Goal: Task Accomplishment & Management: Use online tool/utility

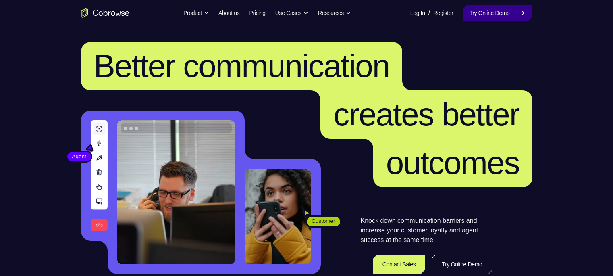
click at [491, 13] on link "Try Online Demo" at bounding box center [497, 13] width 69 height 16
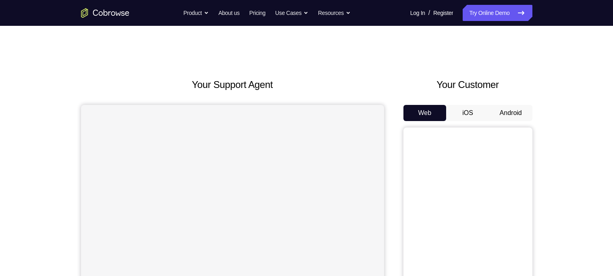
scroll to position [60, 0]
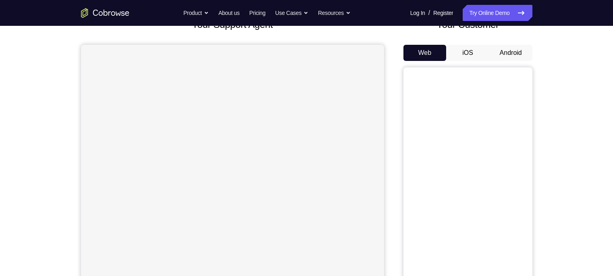
click at [509, 49] on button "Android" at bounding box center [510, 53] width 43 height 16
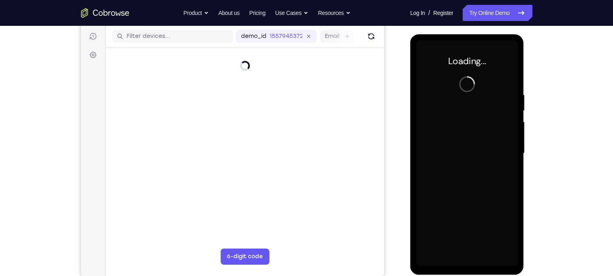
scroll to position [0, 0]
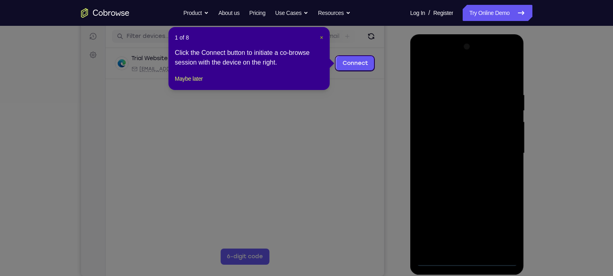
click at [320, 35] on span "×" at bounding box center [321, 37] width 3 height 6
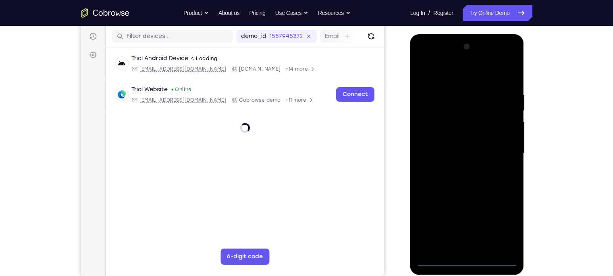
scroll to position [127, 0]
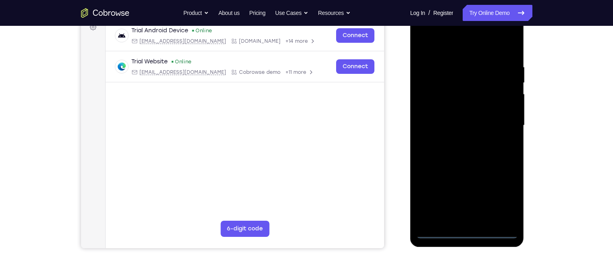
click at [468, 228] on div at bounding box center [467, 125] width 102 height 226
click at [466, 231] on div at bounding box center [467, 125] width 102 height 226
click at [503, 197] on div at bounding box center [467, 125] width 102 height 226
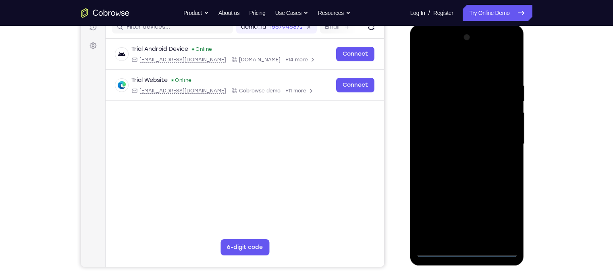
scroll to position [108, 0]
click at [430, 51] on div at bounding box center [467, 144] width 102 height 226
click at [499, 140] on div at bounding box center [467, 144] width 102 height 226
click at [458, 157] on div at bounding box center [467, 144] width 102 height 226
click at [444, 136] on div at bounding box center [467, 144] width 102 height 226
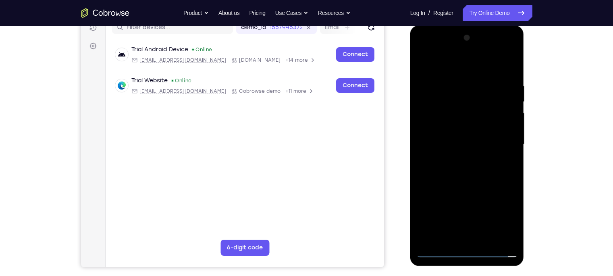
click at [457, 110] on div at bounding box center [467, 144] width 102 height 226
click at [436, 127] on div at bounding box center [467, 144] width 102 height 226
click at [435, 144] on div at bounding box center [467, 144] width 102 height 226
click at [482, 171] on div at bounding box center [467, 144] width 102 height 226
click at [490, 168] on div at bounding box center [467, 144] width 102 height 226
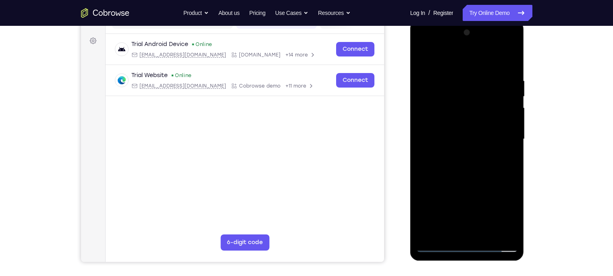
scroll to position [114, 0]
click at [508, 71] on div at bounding box center [467, 139] width 102 height 226
drag, startPoint x: 479, startPoint y: 195, endPoint x: 469, endPoint y: 142, distance: 53.6
click at [469, 142] on div at bounding box center [467, 139] width 102 height 226
click at [513, 226] on div at bounding box center [467, 139] width 102 height 226
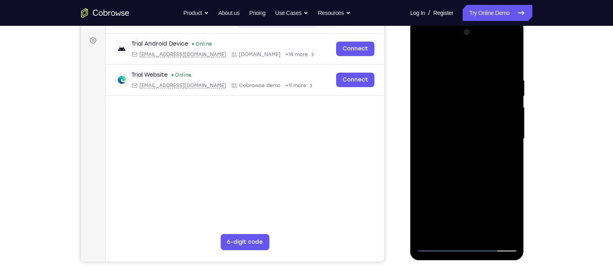
click at [442, 223] on div at bounding box center [467, 139] width 102 height 226
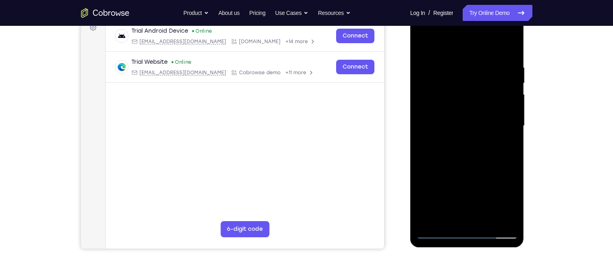
scroll to position [126, 0]
drag, startPoint x: 467, startPoint y: 153, endPoint x: 463, endPoint y: 127, distance: 25.8
click at [463, 127] on div at bounding box center [467, 126] width 102 height 226
drag, startPoint x: 467, startPoint y: 161, endPoint x: 461, endPoint y: 109, distance: 52.4
click at [461, 109] on div at bounding box center [467, 126] width 102 height 226
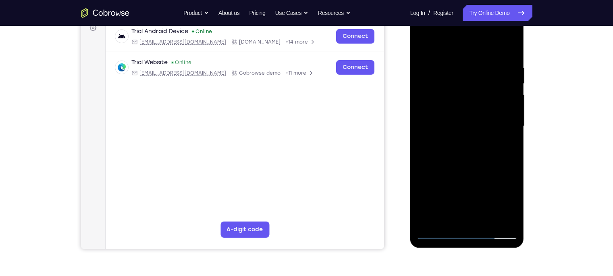
drag, startPoint x: 486, startPoint y: 93, endPoint x: 482, endPoint y: 163, distance: 69.8
click at [482, 163] on div at bounding box center [467, 126] width 102 height 226
click at [510, 106] on div at bounding box center [467, 126] width 102 height 226
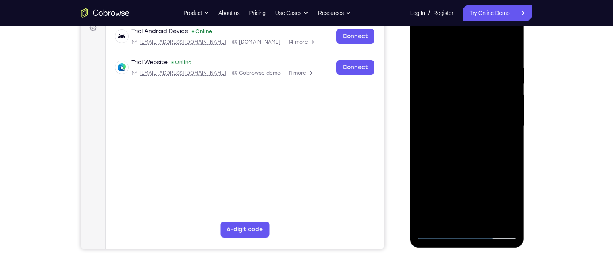
click at [510, 106] on div at bounding box center [467, 126] width 102 height 226
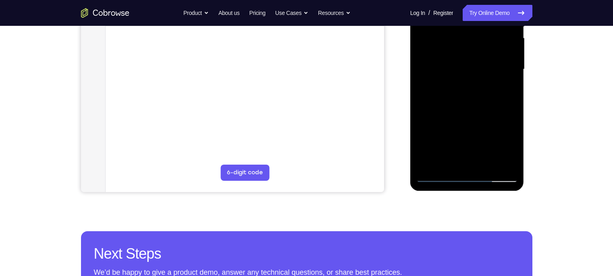
scroll to position [183, 0]
drag, startPoint x: 485, startPoint y: 134, endPoint x: 476, endPoint y: 61, distance: 73.0
click at [476, 61] on div at bounding box center [467, 69] width 102 height 226
drag, startPoint x: 484, startPoint y: 93, endPoint x: 482, endPoint y: 138, distance: 44.4
click at [482, 138] on div at bounding box center [467, 69] width 102 height 226
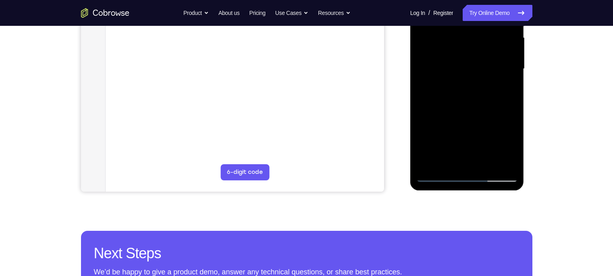
drag, startPoint x: 473, startPoint y: 77, endPoint x: 473, endPoint y: 128, distance: 50.8
click at [473, 128] on div at bounding box center [467, 69] width 102 height 226
drag, startPoint x: 460, startPoint y: 73, endPoint x: 463, endPoint y: 115, distance: 42.0
click at [463, 115] on div at bounding box center [467, 69] width 102 height 226
drag, startPoint x: 449, startPoint y: 61, endPoint x: 450, endPoint y: 108, distance: 47.2
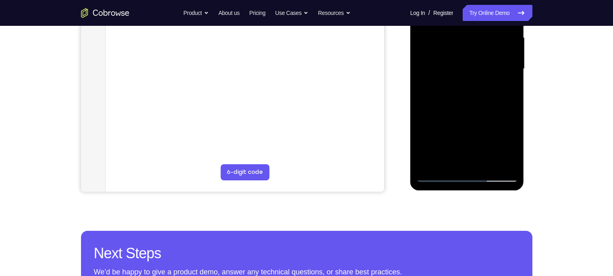
click at [450, 108] on div at bounding box center [467, 69] width 102 height 226
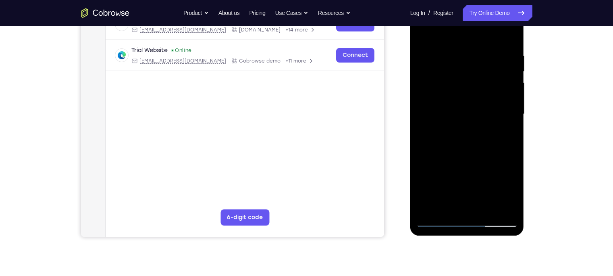
scroll to position [152, 0]
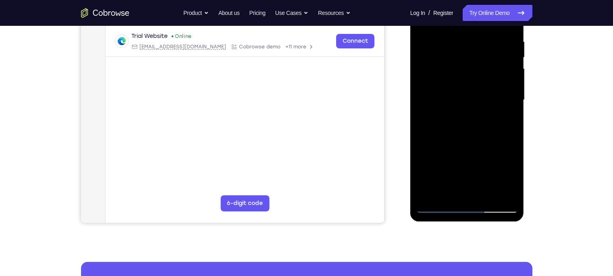
click at [487, 193] on div at bounding box center [467, 100] width 102 height 226
click at [474, 141] on div at bounding box center [467, 100] width 102 height 226
click at [469, 91] on div at bounding box center [467, 100] width 102 height 226
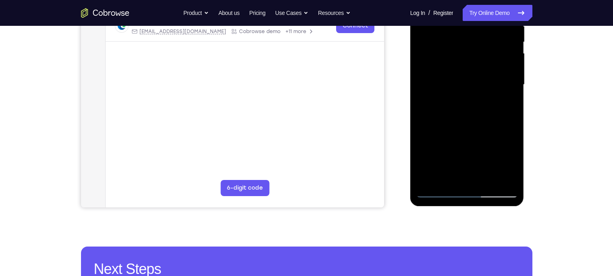
scroll to position [114, 0]
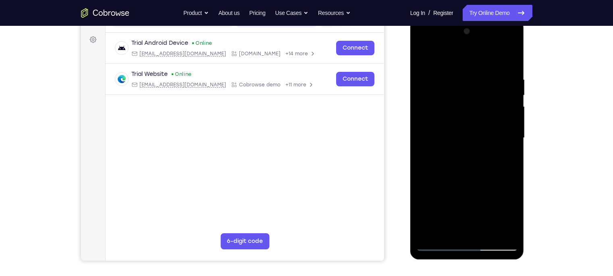
click at [448, 54] on div at bounding box center [467, 138] width 102 height 226
click at [423, 58] on div at bounding box center [467, 138] width 102 height 226
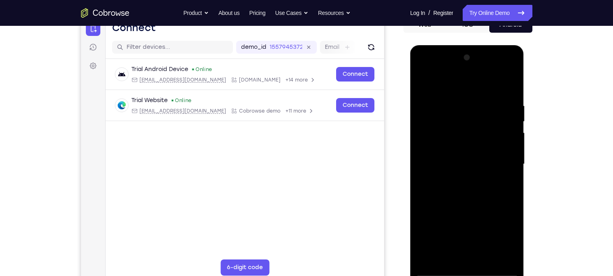
scroll to position [88, 0]
click at [425, 84] on div at bounding box center [467, 164] width 102 height 226
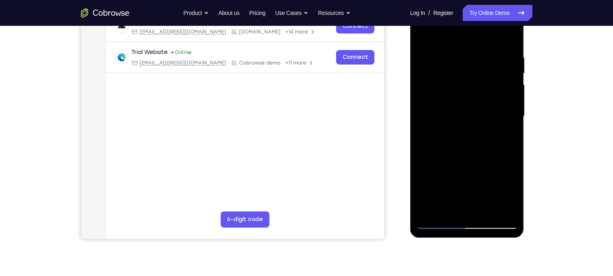
scroll to position [137, 0]
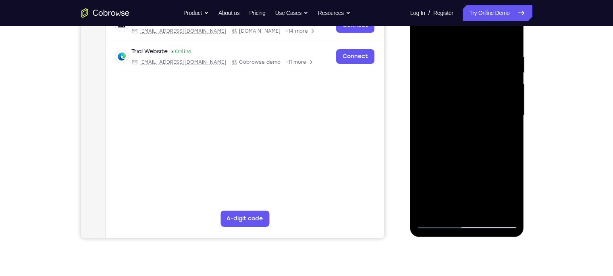
click at [461, 148] on div at bounding box center [467, 115] width 102 height 226
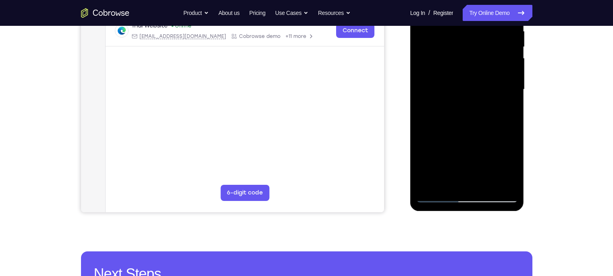
scroll to position [163, 0]
click at [507, 164] on div at bounding box center [467, 89] width 102 height 226
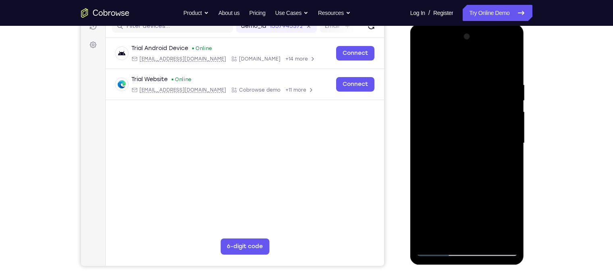
scroll to position [108, 0]
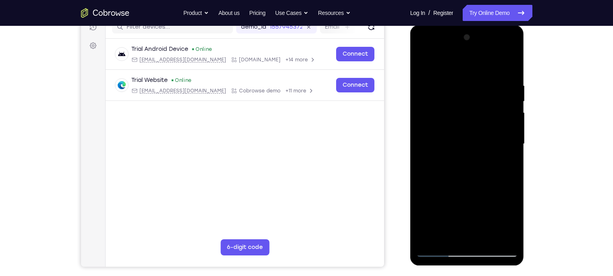
click at [423, 64] on div at bounding box center [467, 144] width 102 height 226
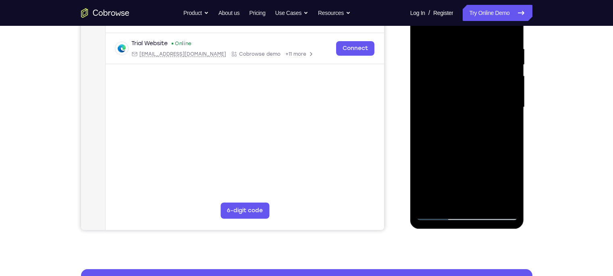
scroll to position [145, 0]
click at [454, 156] on div at bounding box center [467, 107] width 102 height 226
click at [444, 185] on div at bounding box center [467, 107] width 102 height 226
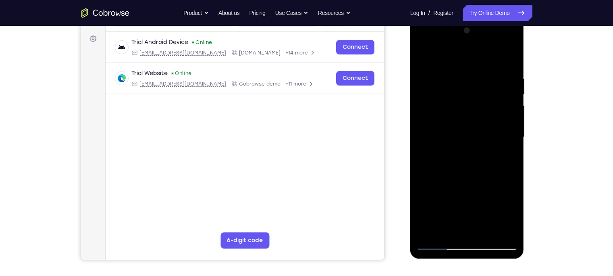
scroll to position [112, 0]
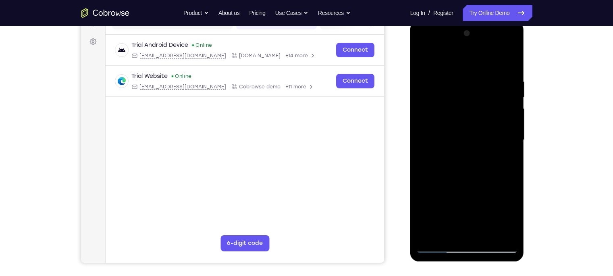
click at [423, 61] on div at bounding box center [467, 140] width 102 height 226
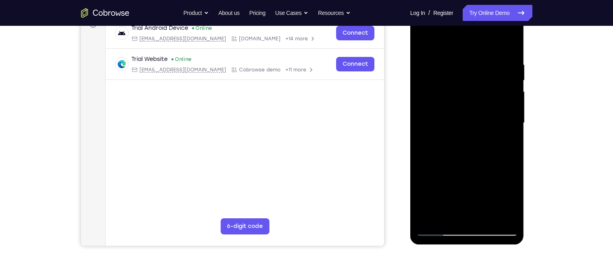
click at [448, 193] on div at bounding box center [467, 123] width 102 height 226
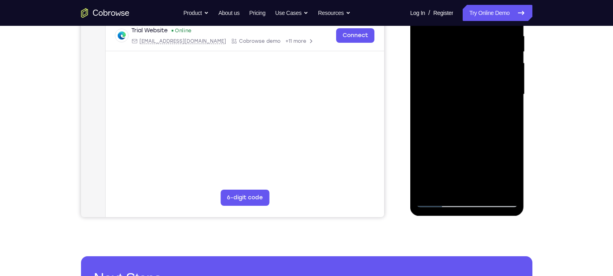
scroll to position [158, 0]
click at [451, 174] on div at bounding box center [467, 94] width 102 height 226
click at [446, 187] on div at bounding box center [467, 94] width 102 height 226
click at [513, 172] on div at bounding box center [467, 94] width 102 height 226
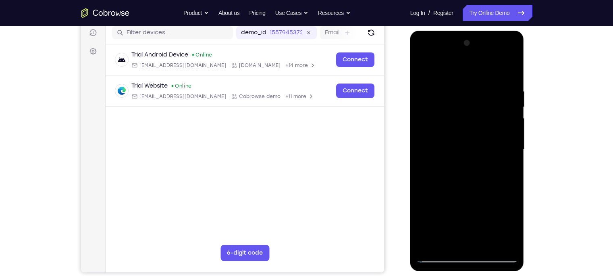
scroll to position [102, 0]
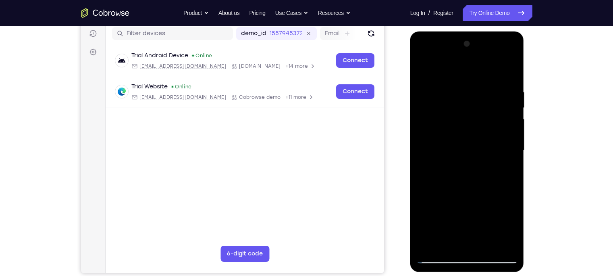
click at [426, 70] on div at bounding box center [467, 150] width 102 height 226
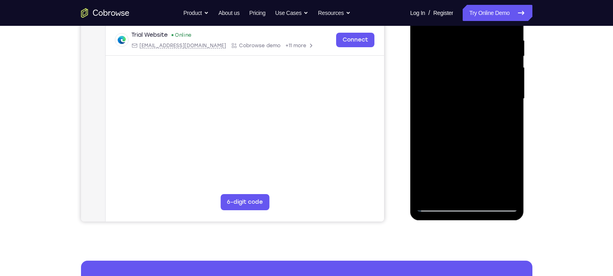
scroll to position [154, 0]
drag, startPoint x: 453, startPoint y: 136, endPoint x: 438, endPoint y: 75, distance: 62.5
click at [438, 75] on div at bounding box center [467, 98] width 102 height 226
drag, startPoint x: 451, startPoint y: 139, endPoint x: 451, endPoint y: 79, distance: 60.9
click at [451, 79] on div at bounding box center [467, 98] width 102 height 226
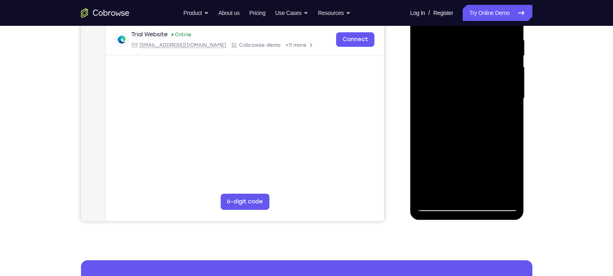
click at [463, 109] on div at bounding box center [467, 98] width 102 height 226
click at [474, 109] on div at bounding box center [467, 98] width 102 height 226
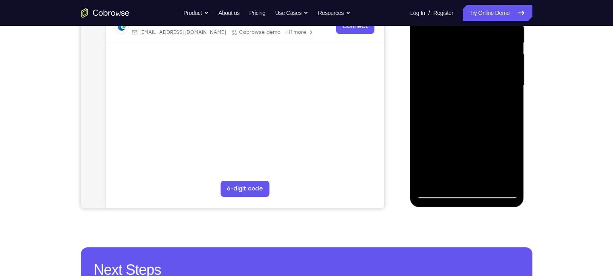
scroll to position [166, 0]
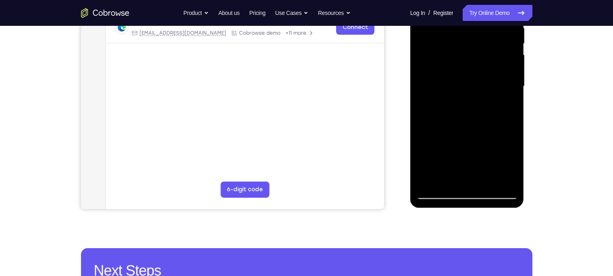
click at [491, 98] on div at bounding box center [467, 86] width 102 height 226
click at [449, 176] on div at bounding box center [467, 86] width 102 height 226
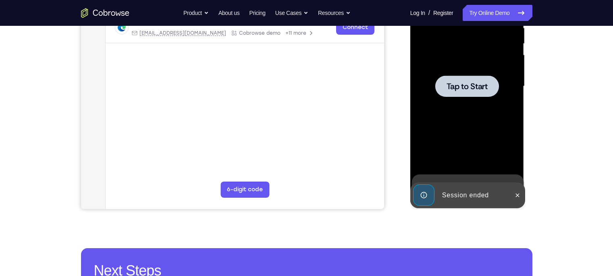
click at [441, 96] on div at bounding box center [467, 85] width 64 height 21
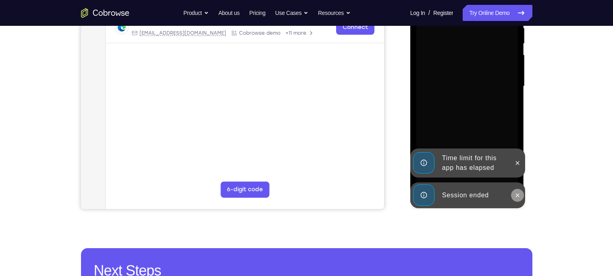
click at [522, 195] on button at bounding box center [517, 195] width 13 height 13
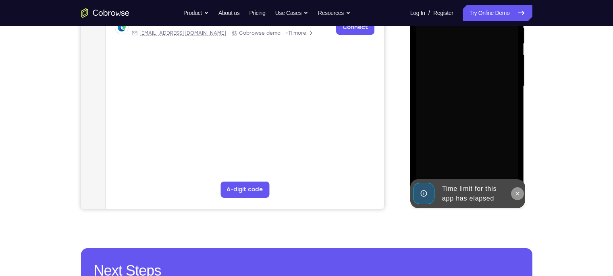
click at [520, 190] on icon at bounding box center [517, 193] width 6 height 6
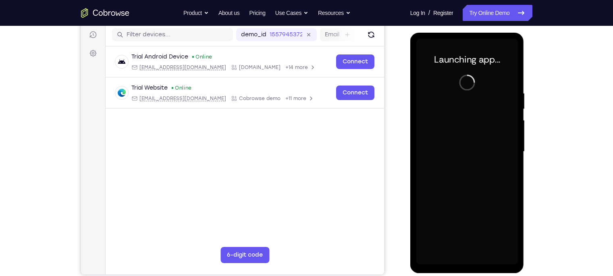
scroll to position [100, 0]
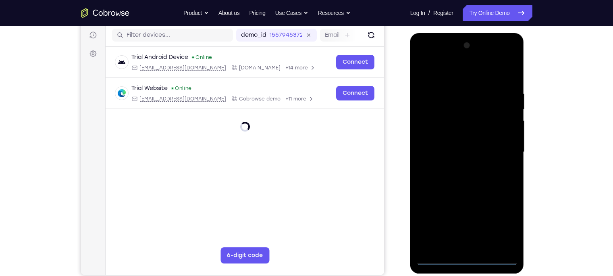
click at [464, 263] on div at bounding box center [467, 152] width 102 height 226
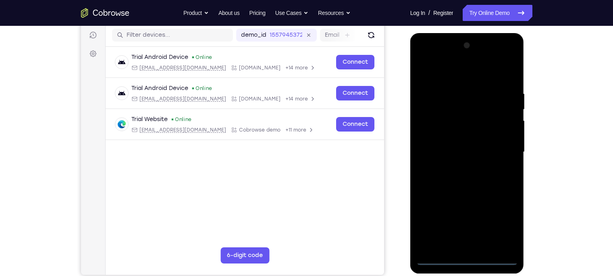
click at [503, 224] on div at bounding box center [467, 152] width 102 height 226
click at [433, 57] on div at bounding box center [467, 152] width 102 height 226
click at [499, 150] on div at bounding box center [467, 152] width 102 height 226
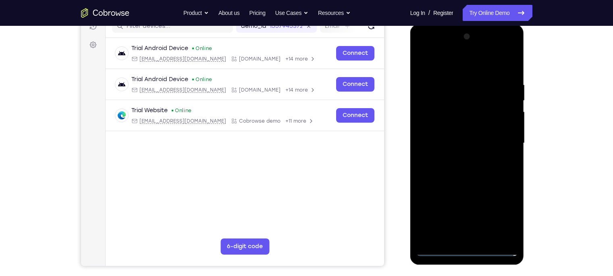
scroll to position [111, 0]
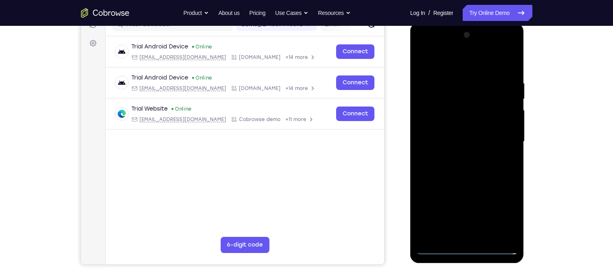
click at [457, 152] on div at bounding box center [467, 142] width 102 height 226
click at [451, 130] on div at bounding box center [467, 142] width 102 height 226
click at [436, 123] on div at bounding box center [467, 142] width 102 height 226
click at [458, 139] on div at bounding box center [467, 142] width 102 height 226
click at [448, 172] on div at bounding box center [467, 142] width 102 height 226
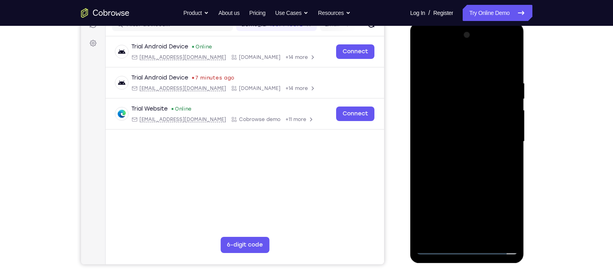
click at [448, 170] on div at bounding box center [467, 142] width 102 height 226
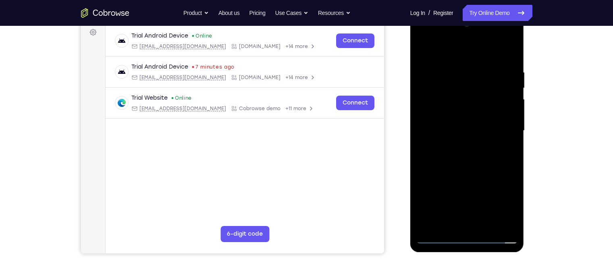
scroll to position [122, 0]
click at [471, 164] on div at bounding box center [467, 130] width 102 height 226
click at [440, 93] on div at bounding box center [467, 130] width 102 height 226
drag, startPoint x: 481, startPoint y: 141, endPoint x: 474, endPoint y: 100, distance: 40.9
click at [474, 100] on div at bounding box center [467, 130] width 102 height 226
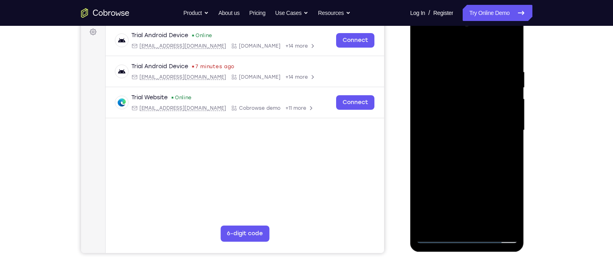
click at [485, 225] on div at bounding box center [467, 130] width 102 height 226
click at [476, 171] on div at bounding box center [467, 130] width 102 height 226
drag, startPoint x: 474, startPoint y: 174, endPoint x: 469, endPoint y: 110, distance: 65.1
click at [469, 110] on div at bounding box center [467, 130] width 102 height 226
drag, startPoint x: 465, startPoint y: 181, endPoint x: 459, endPoint y: 137, distance: 44.7
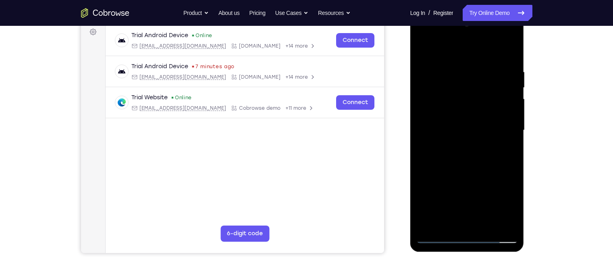
click at [459, 137] on div at bounding box center [467, 130] width 102 height 226
click at [466, 168] on div at bounding box center [467, 130] width 102 height 226
click at [465, 222] on div at bounding box center [467, 130] width 102 height 226
click at [422, 51] on div at bounding box center [467, 130] width 102 height 226
click at [467, 193] on div at bounding box center [467, 130] width 102 height 226
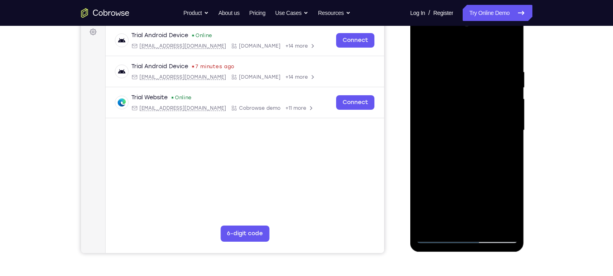
click at [440, 208] on div at bounding box center [467, 130] width 102 height 226
click at [423, 54] on div at bounding box center [467, 130] width 102 height 226
click at [451, 209] on div at bounding box center [467, 130] width 102 height 226
click at [424, 51] on div at bounding box center [467, 130] width 102 height 226
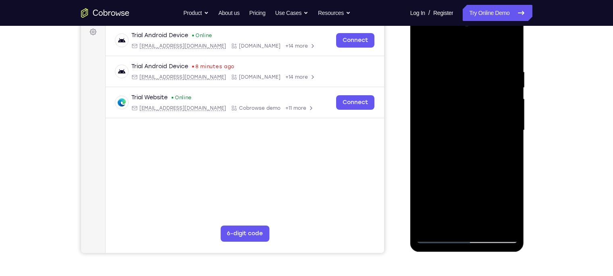
click at [449, 222] on div at bounding box center [467, 130] width 102 height 226
click at [443, 207] on div at bounding box center [467, 130] width 102 height 226
click at [422, 46] on div at bounding box center [467, 130] width 102 height 226
drag, startPoint x: 464, startPoint y: 156, endPoint x: 454, endPoint y: 79, distance: 76.8
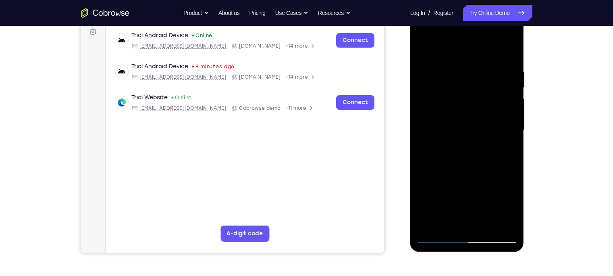
click at [454, 79] on div at bounding box center [467, 130] width 102 height 226
drag, startPoint x: 465, startPoint y: 190, endPoint x: 460, endPoint y: 125, distance: 65.5
click at [460, 125] on div at bounding box center [467, 130] width 102 height 226
drag, startPoint x: 462, startPoint y: 156, endPoint x: 456, endPoint y: 94, distance: 62.0
click at [456, 94] on div at bounding box center [467, 130] width 102 height 226
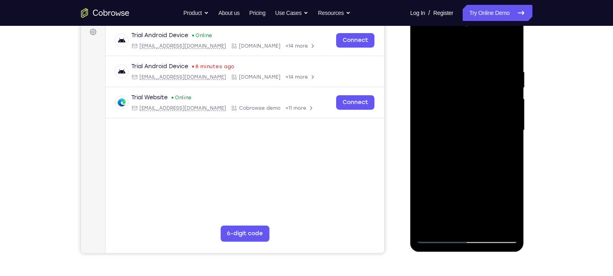
click at [455, 198] on div at bounding box center [467, 130] width 102 height 226
click at [450, 47] on div at bounding box center [467, 130] width 102 height 226
click at [505, 135] on div at bounding box center [467, 130] width 102 height 226
click at [485, 225] on div at bounding box center [467, 130] width 102 height 226
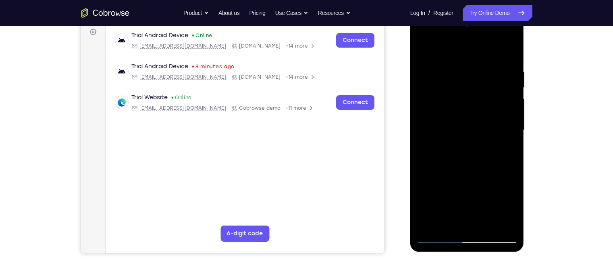
click at [440, 237] on div at bounding box center [467, 130] width 102 height 226
click at [431, 227] on div at bounding box center [467, 130] width 102 height 226
click at [452, 68] on div at bounding box center [467, 130] width 102 height 226
click at [437, 49] on div at bounding box center [467, 130] width 102 height 226
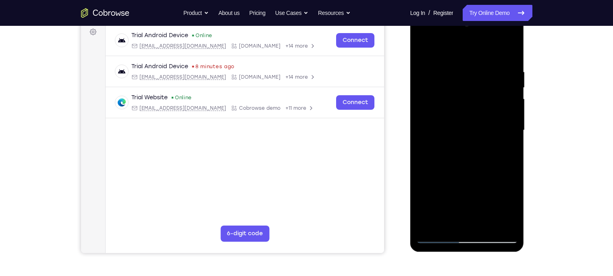
click at [426, 52] on div at bounding box center [467, 130] width 102 height 226
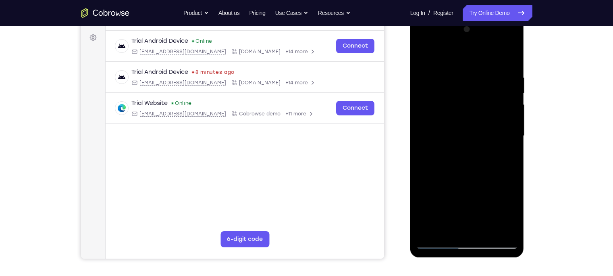
scroll to position [116, 0]
